Goal: Task Accomplishment & Management: Complete application form

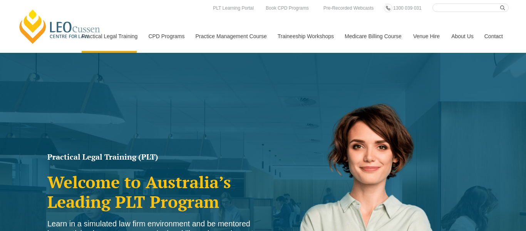
click at [287, 50] on button "Cancel" at bounding box center [290, 49] width 40 height 19
